Goal: Transaction & Acquisition: Purchase product/service

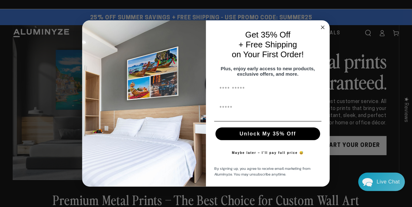
click at [324, 26] on circle "Close dialog" at bounding box center [322, 26] width 7 height 7
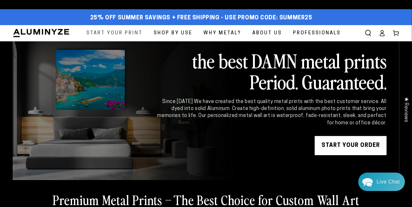
click at [130, 32] on span "Start Your Print" at bounding box center [114, 33] width 56 height 9
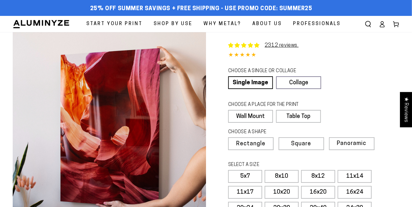
select select "**********"
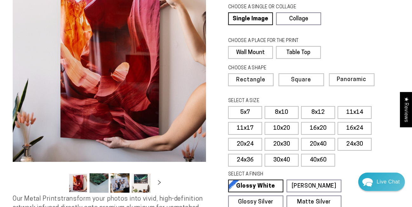
scroll to position [95, 0]
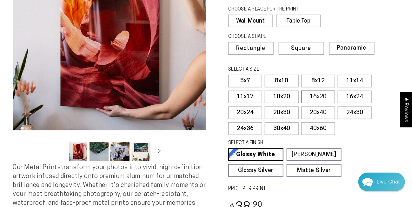
click at [325, 94] on label "16x20" at bounding box center [318, 96] width 34 height 13
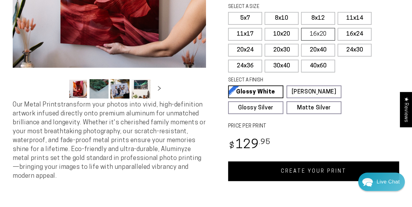
scroll to position [158, 0]
